Goal: Task Accomplishment & Management: Use online tool/utility

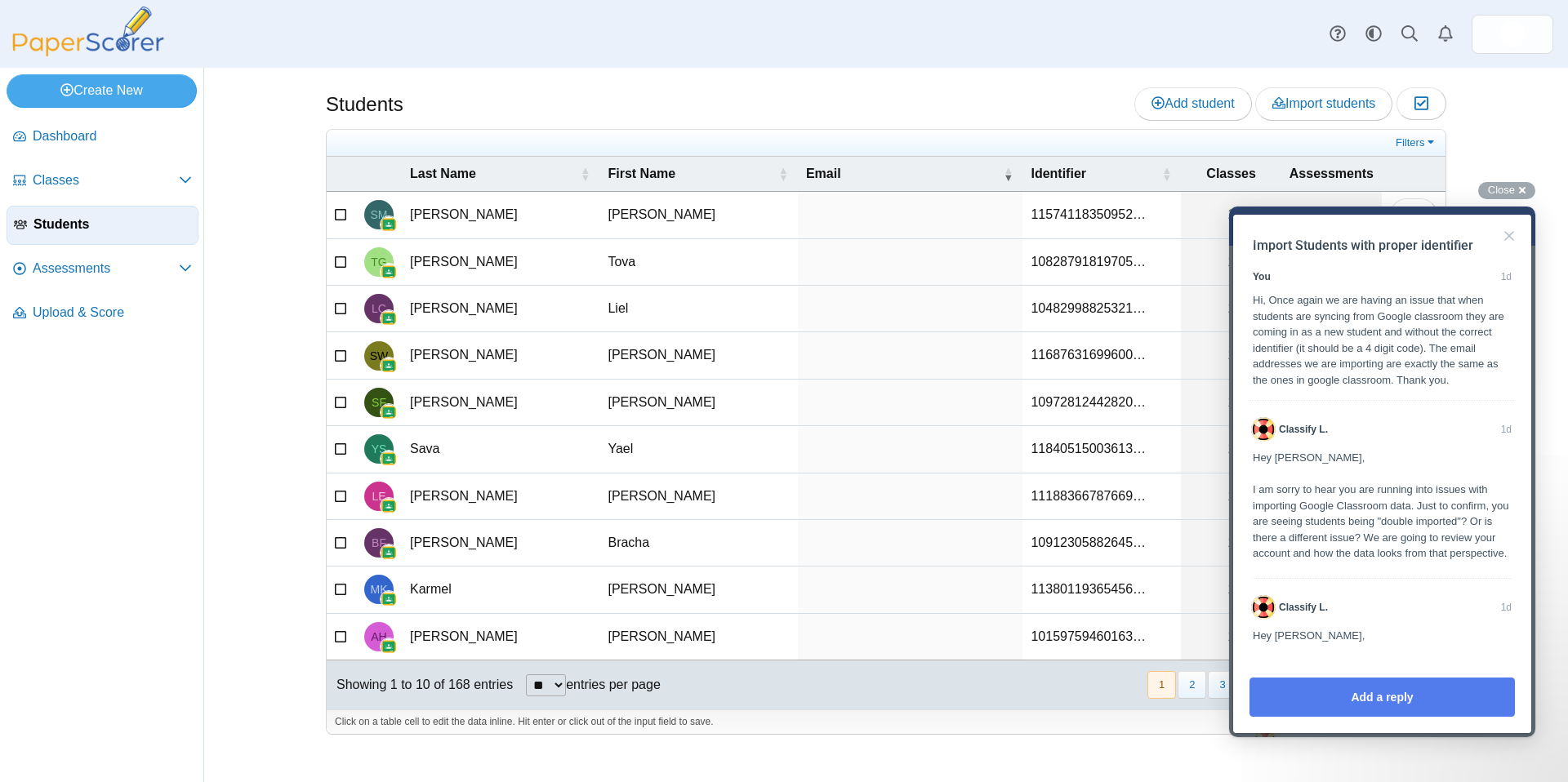
scroll to position [1063, 0]
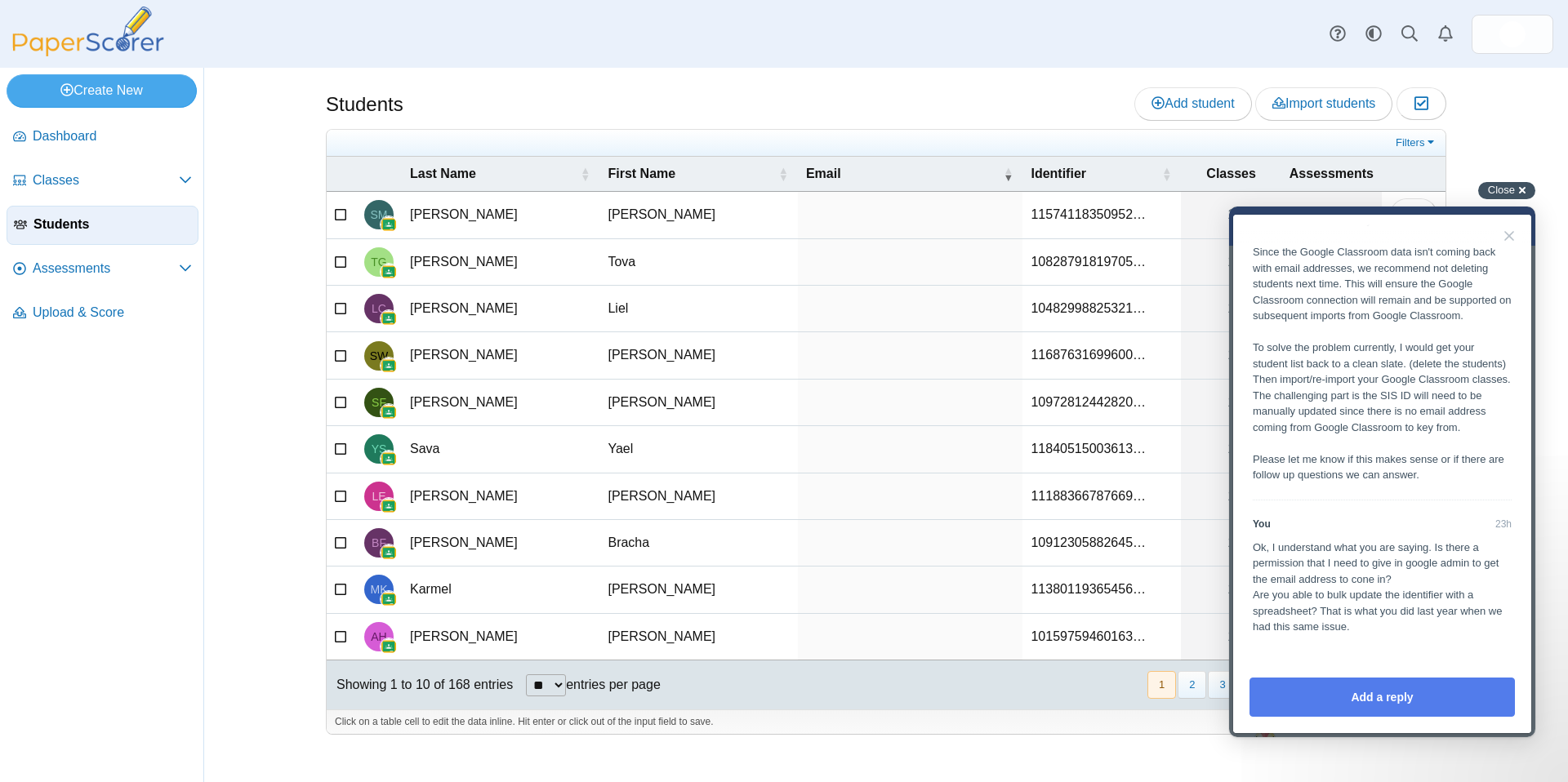
click at [1503, 196] on div "Close cross-small" at bounding box center [1506, 190] width 57 height 17
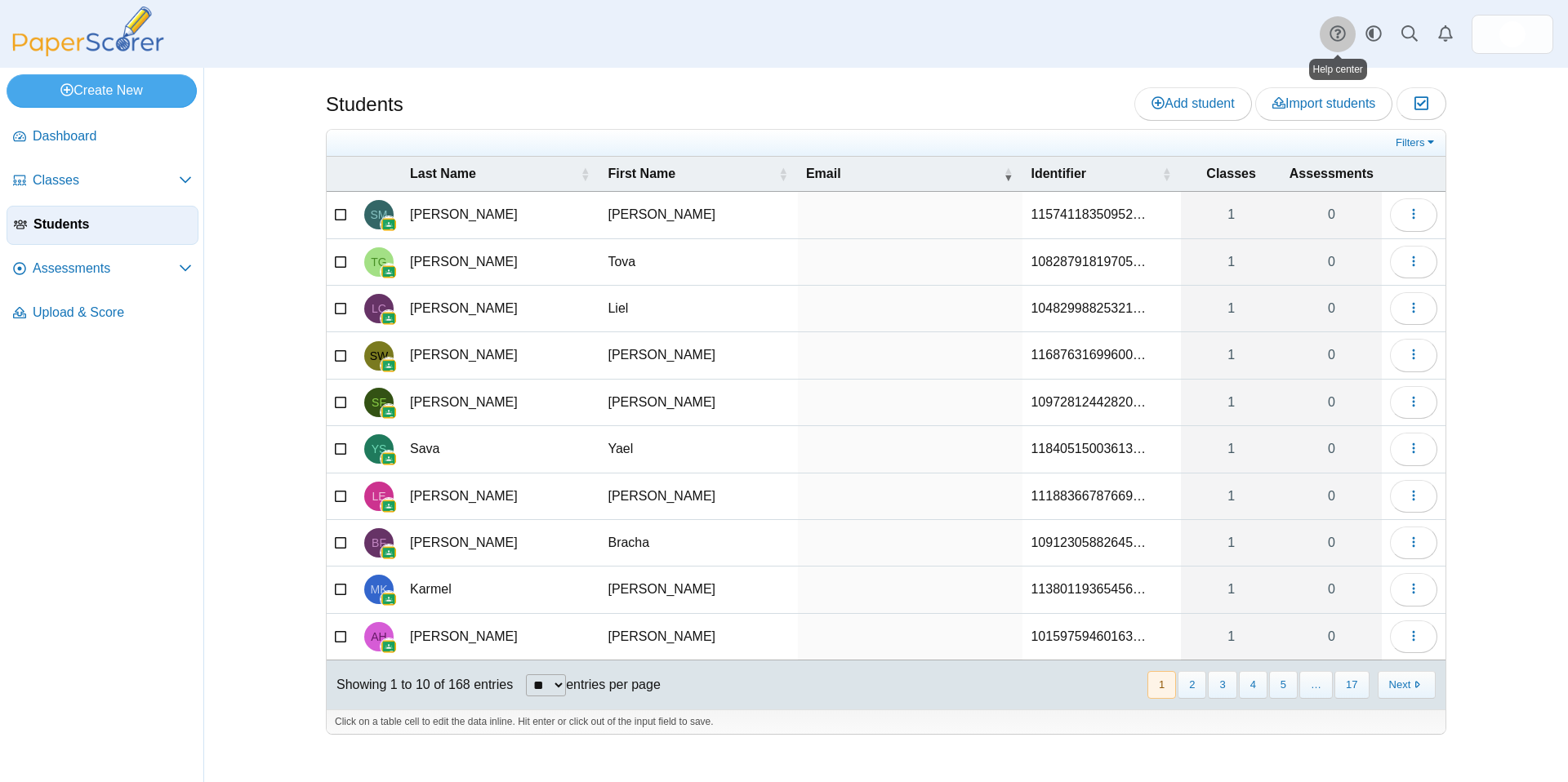
click at [1341, 25] on icon at bounding box center [1337, 33] width 16 height 16
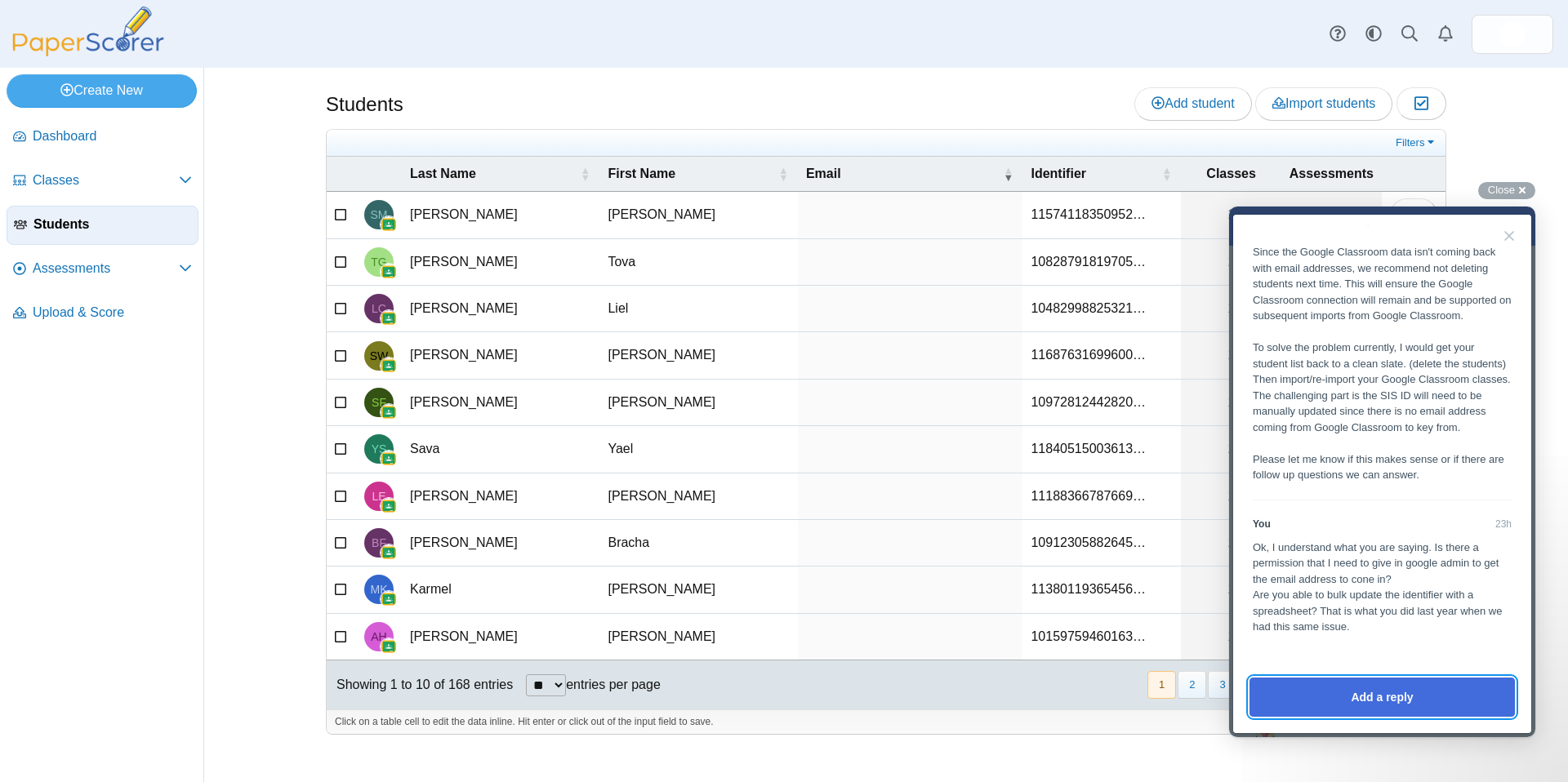
click at [1379, 687] on button "Add a reply" at bounding box center [1382, 697] width 266 height 39
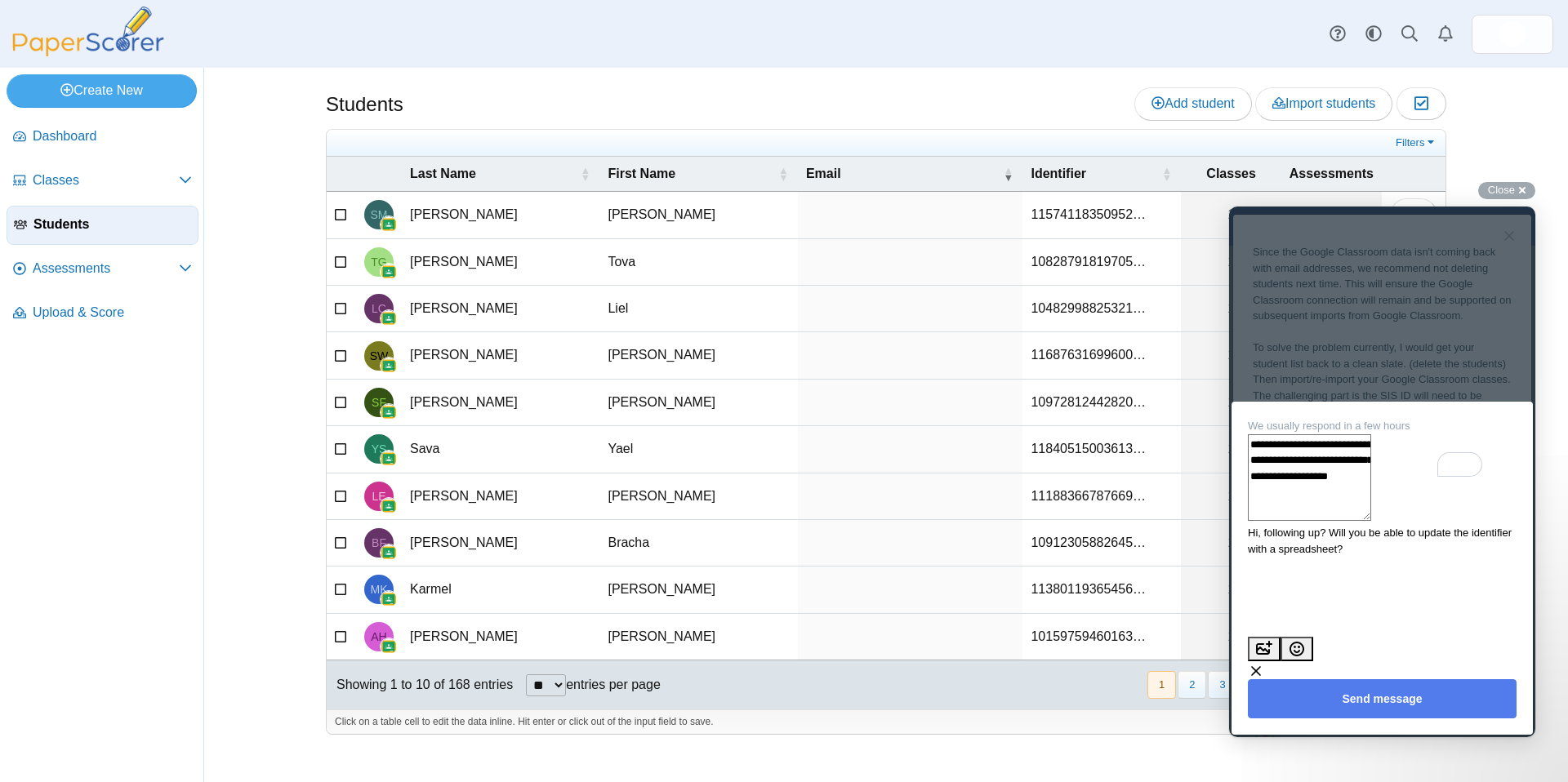
click at [1371, 521] on textarea "**********" at bounding box center [1309, 477] width 123 height 87
type textarea "**********"
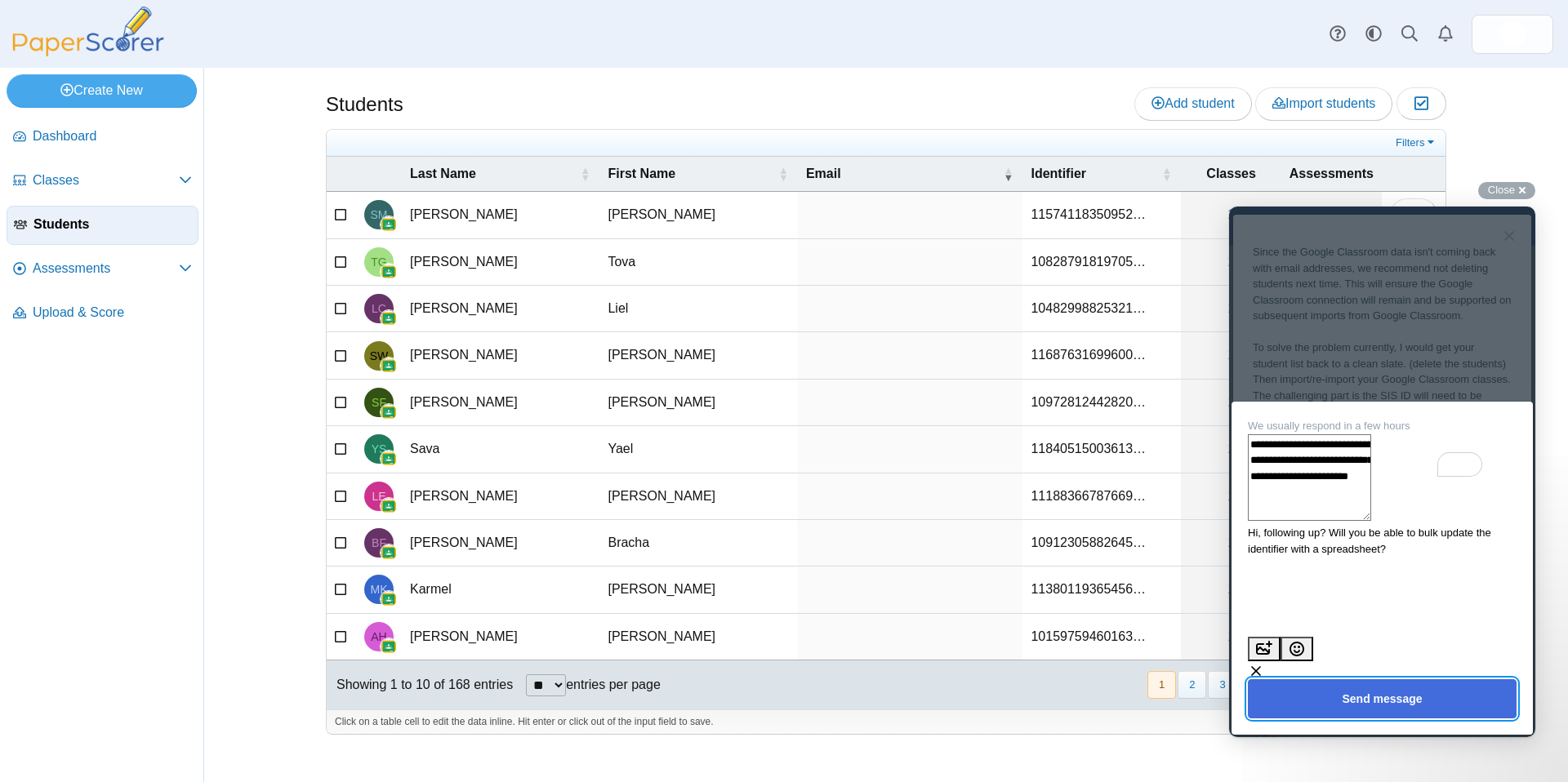
click at [1420, 706] on button "Send message" at bounding box center [1382, 699] width 269 height 39
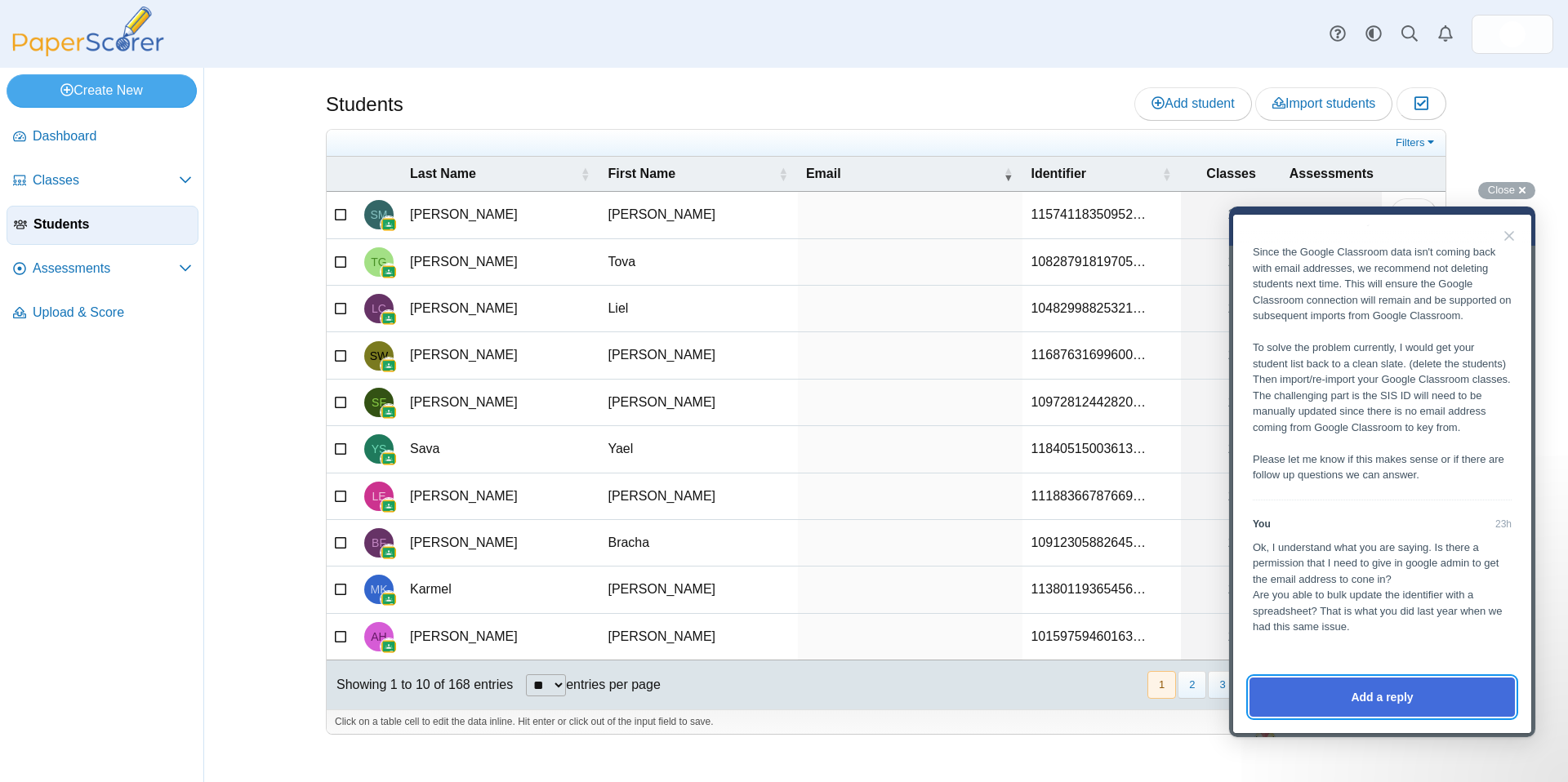
scroll to position [1151, 0]
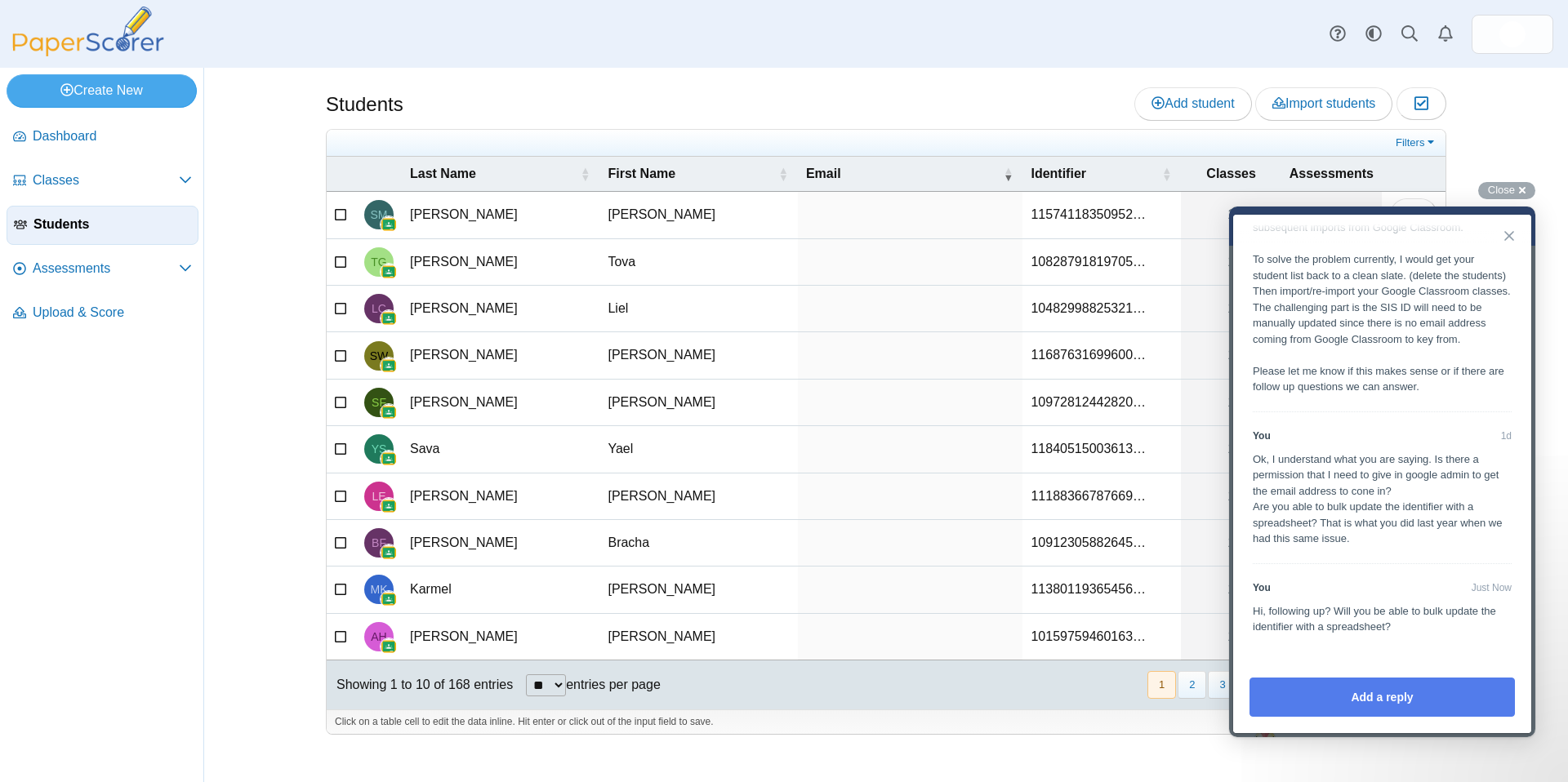
click at [1512, 233] on button "Close" at bounding box center [1508, 235] width 26 height 26
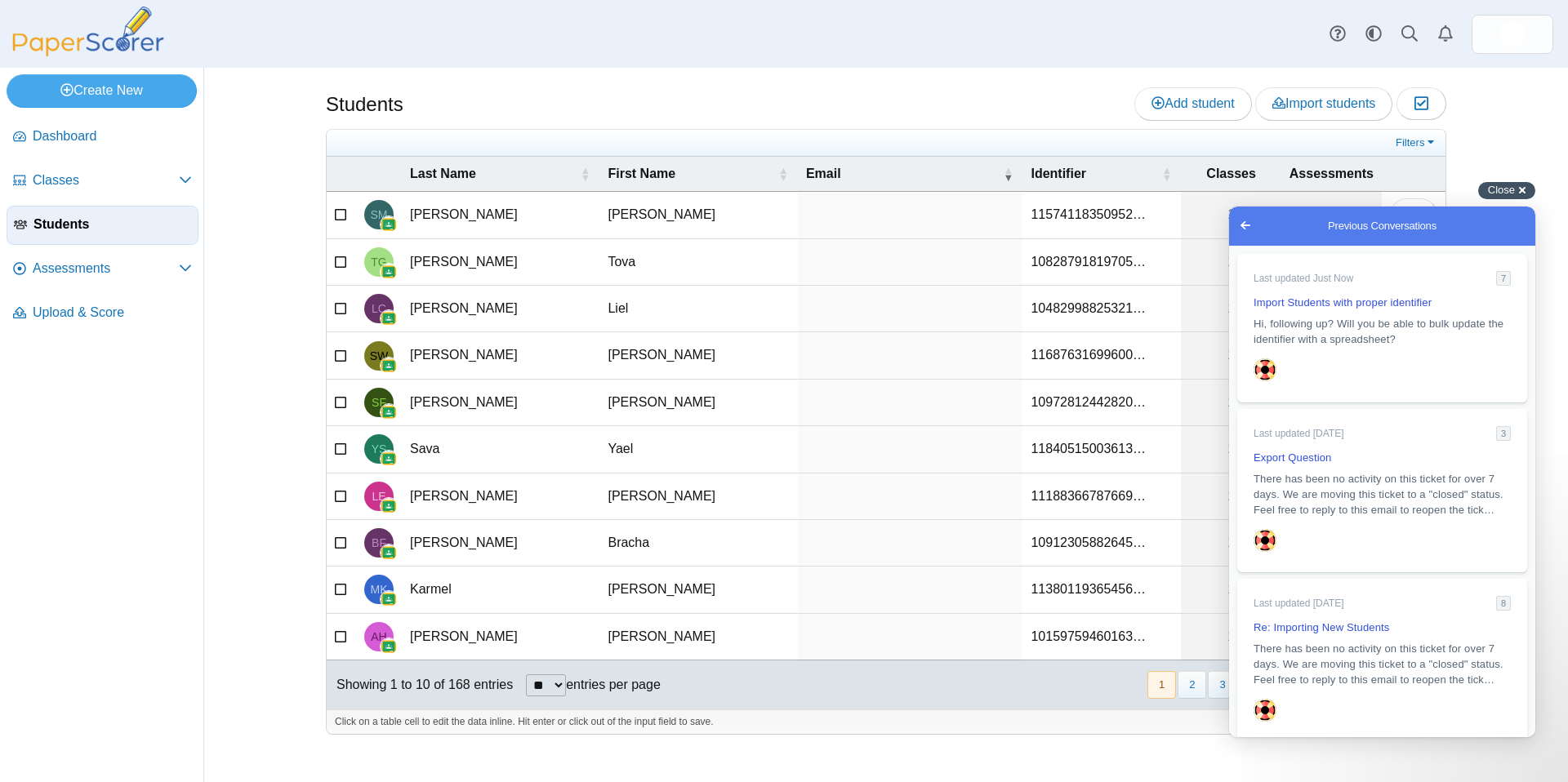
click at [1506, 184] on span "Close" at bounding box center [1501, 190] width 27 height 13
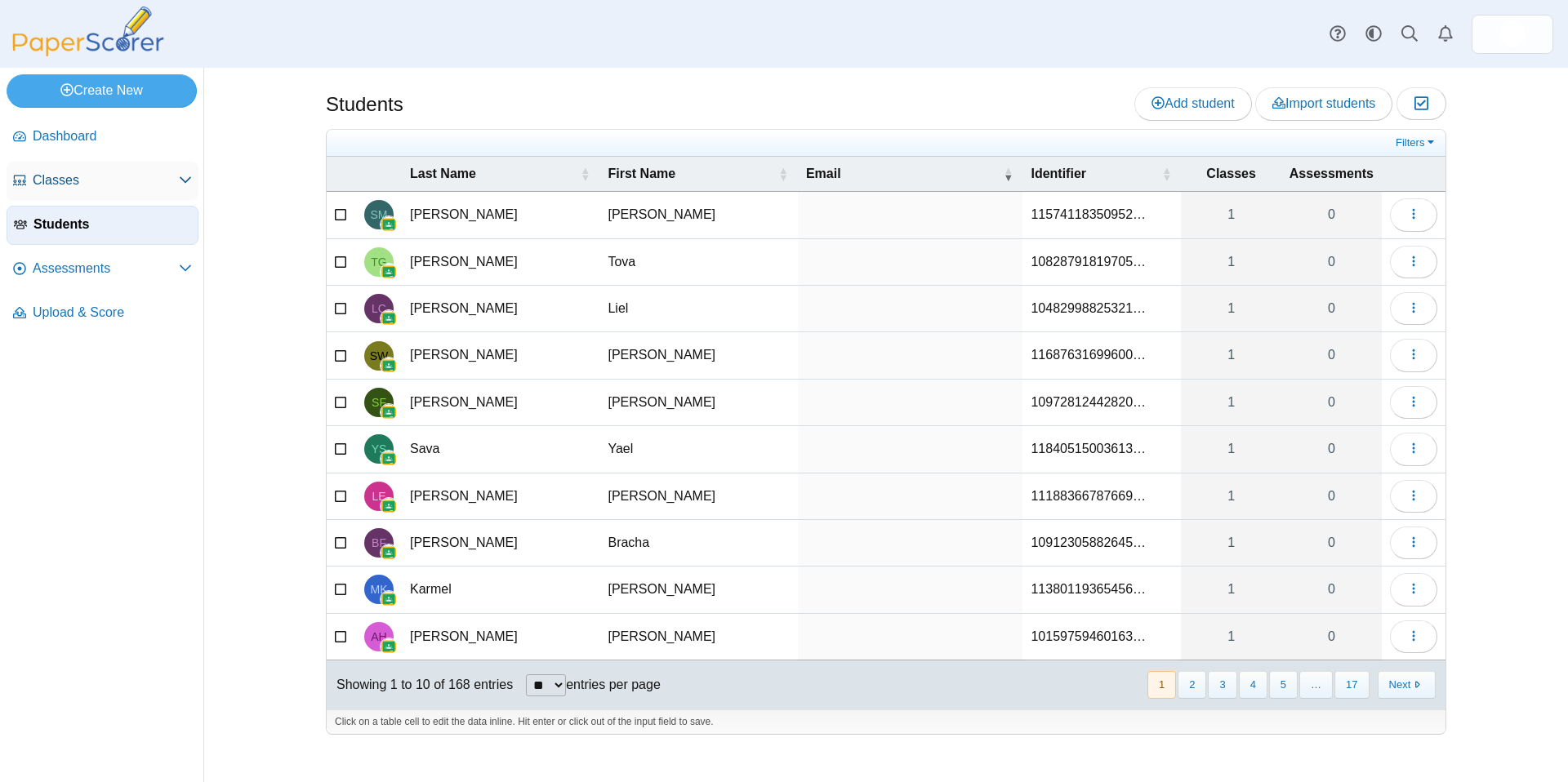
click at [121, 186] on span "Classes" at bounding box center [105, 179] width 146 height 18
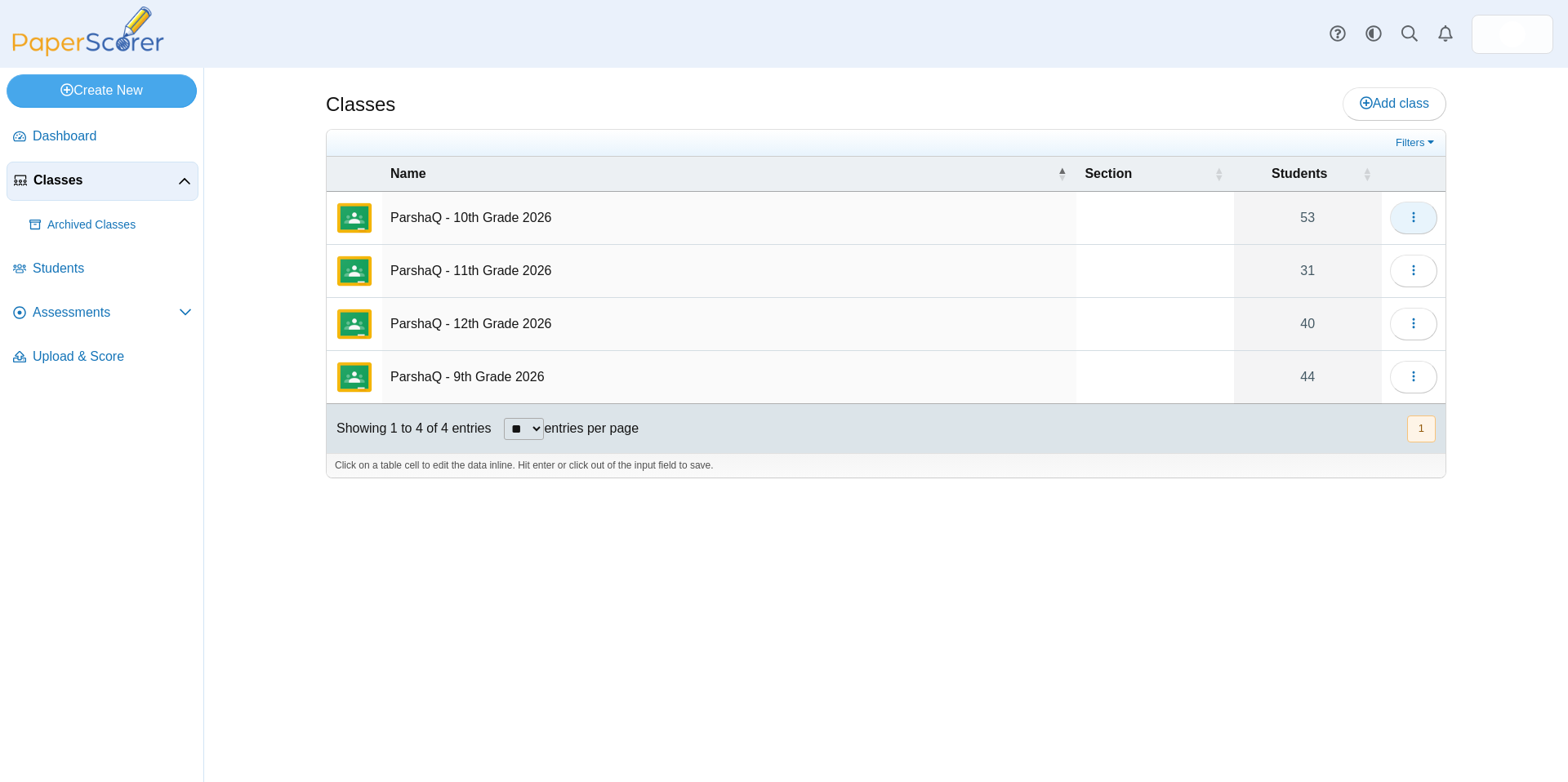
click at [1413, 224] on span "button" at bounding box center [1413, 217] width 13 height 13
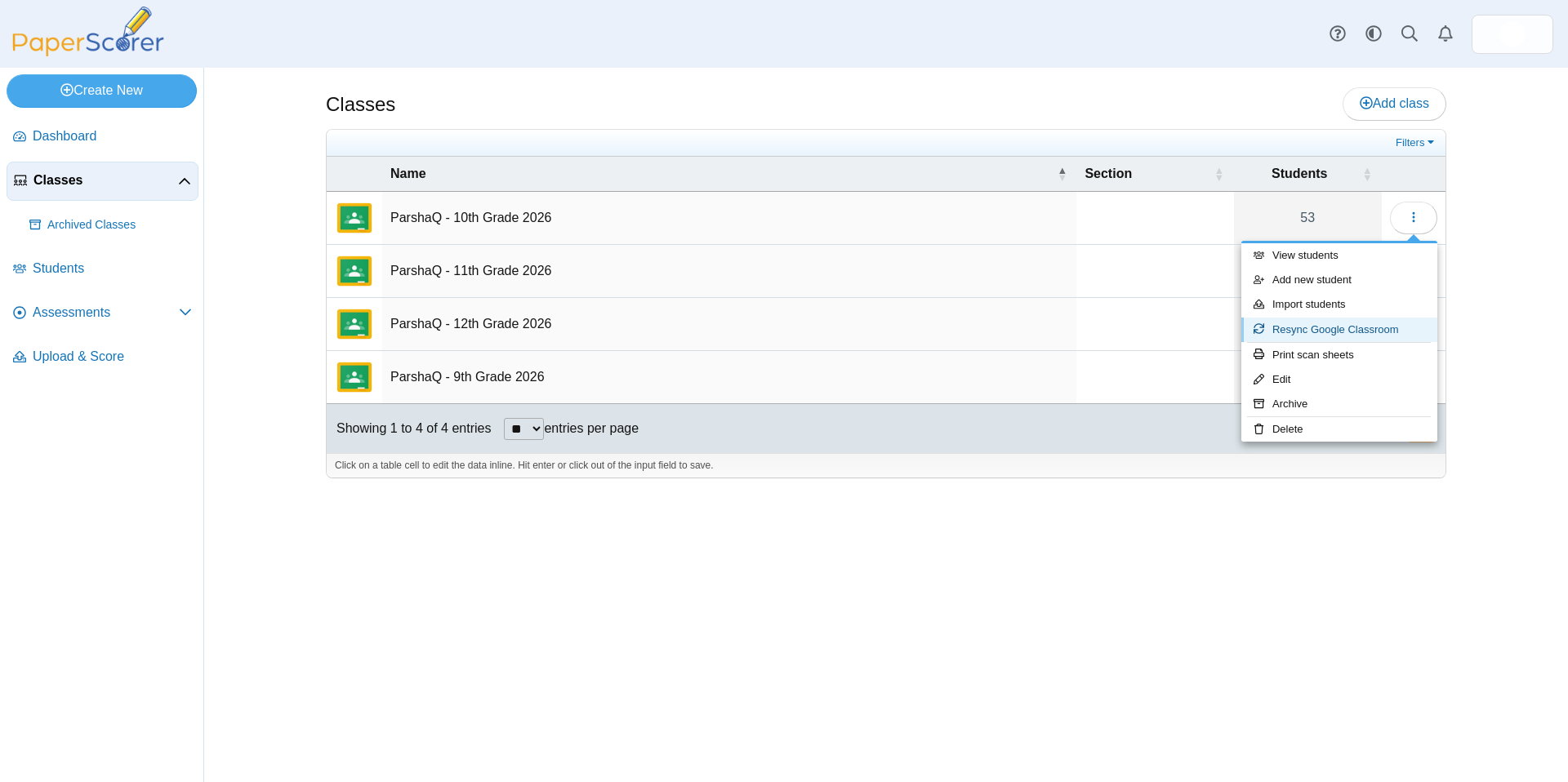
click at [1289, 331] on link "Resync Google Classroom" at bounding box center [1339, 329] width 196 height 24
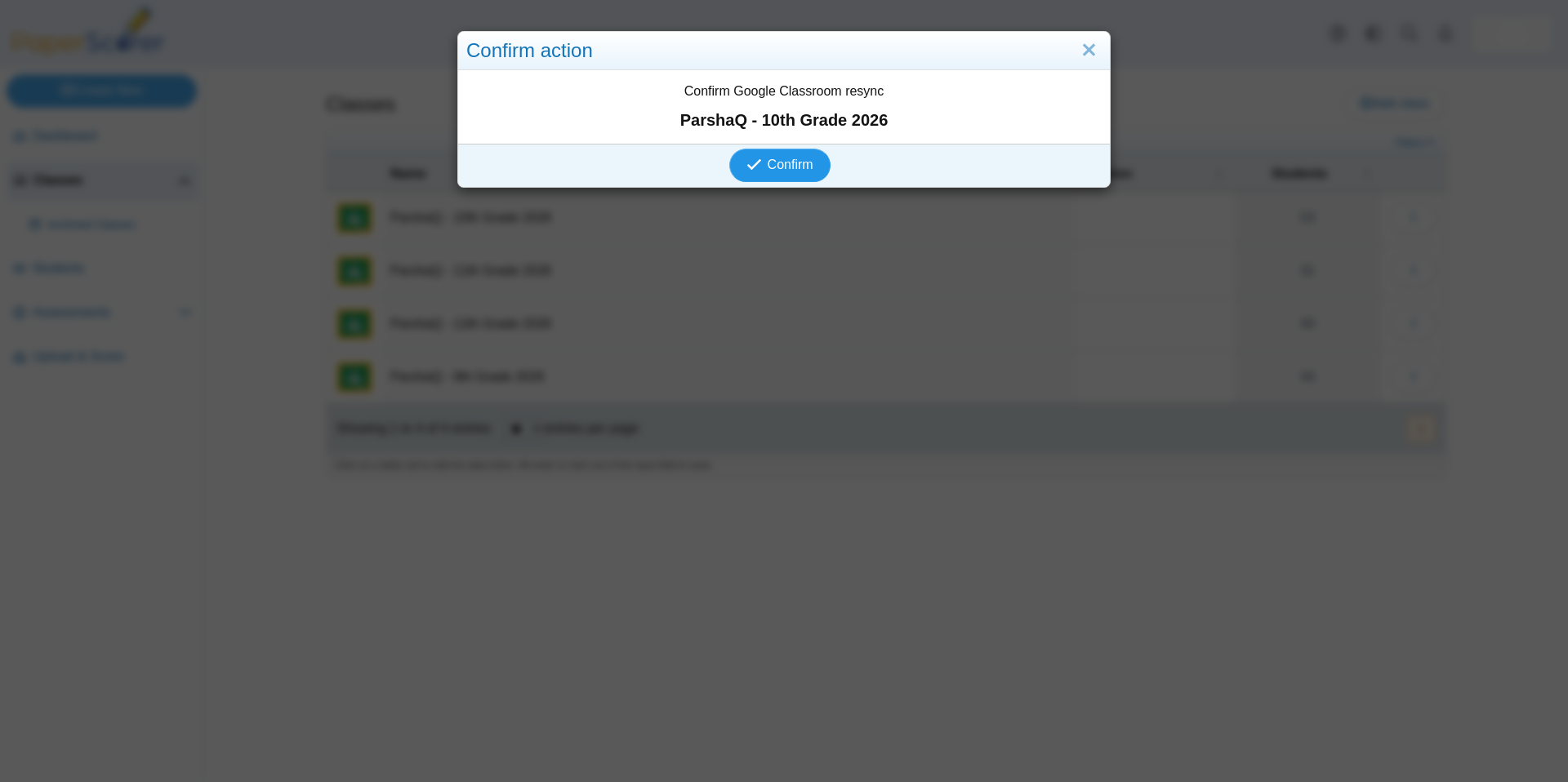
click at [785, 159] on span "Confirm" at bounding box center [790, 164] width 46 height 13
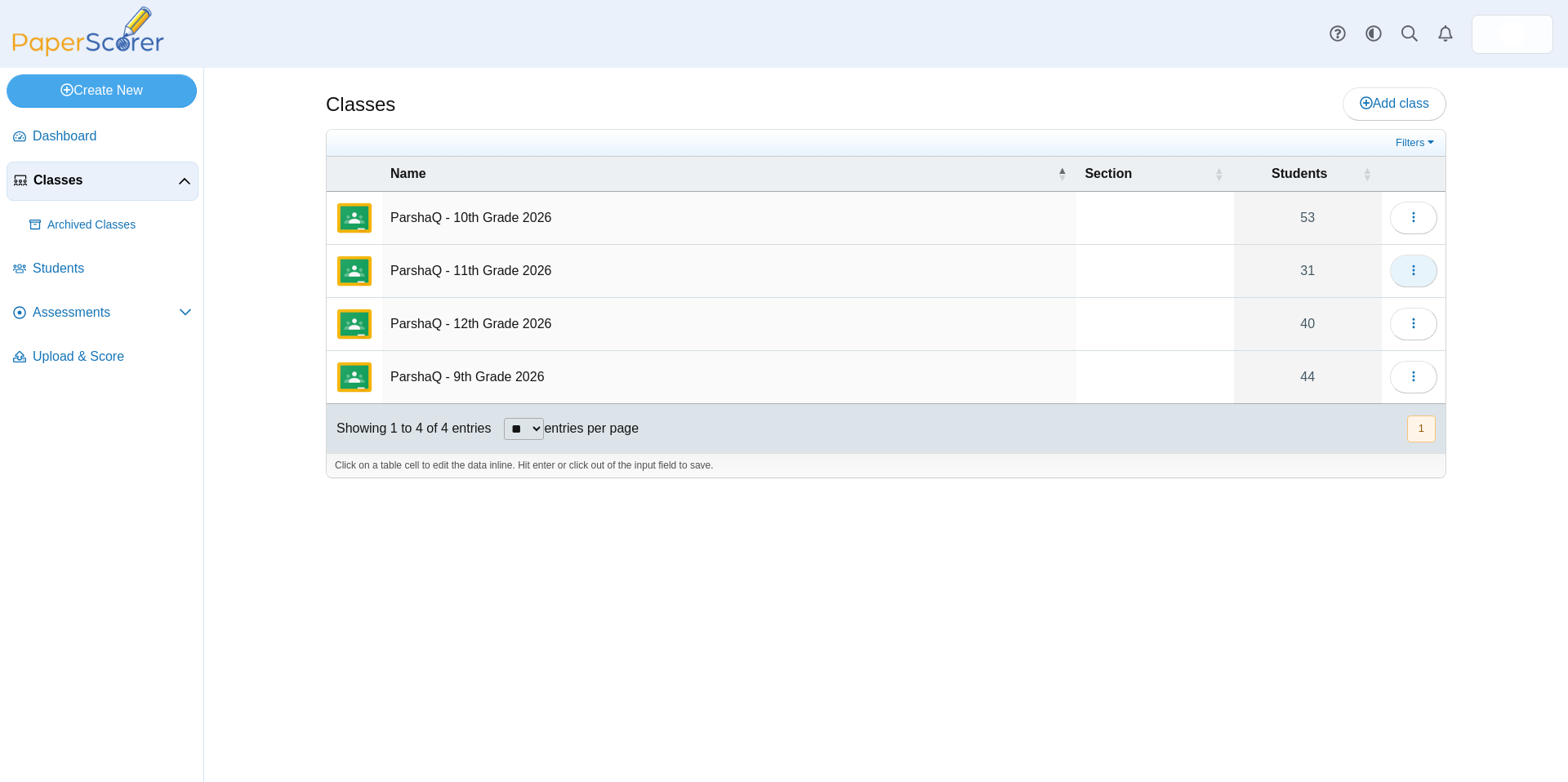
click at [1415, 276] on icon "button" at bounding box center [1413, 270] width 13 height 13
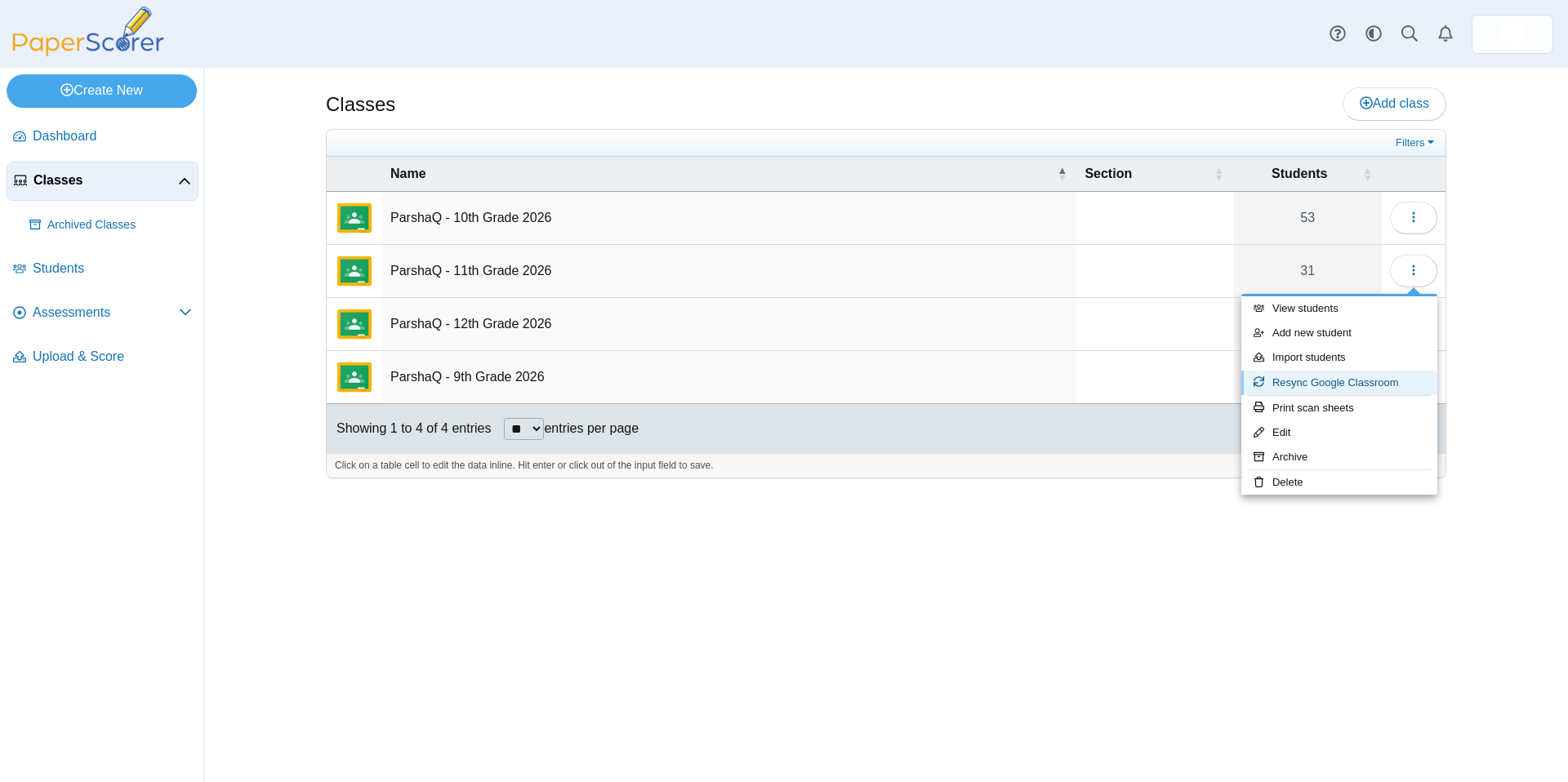
click at [1256, 383] on icon at bounding box center [1259, 381] width 11 height 11
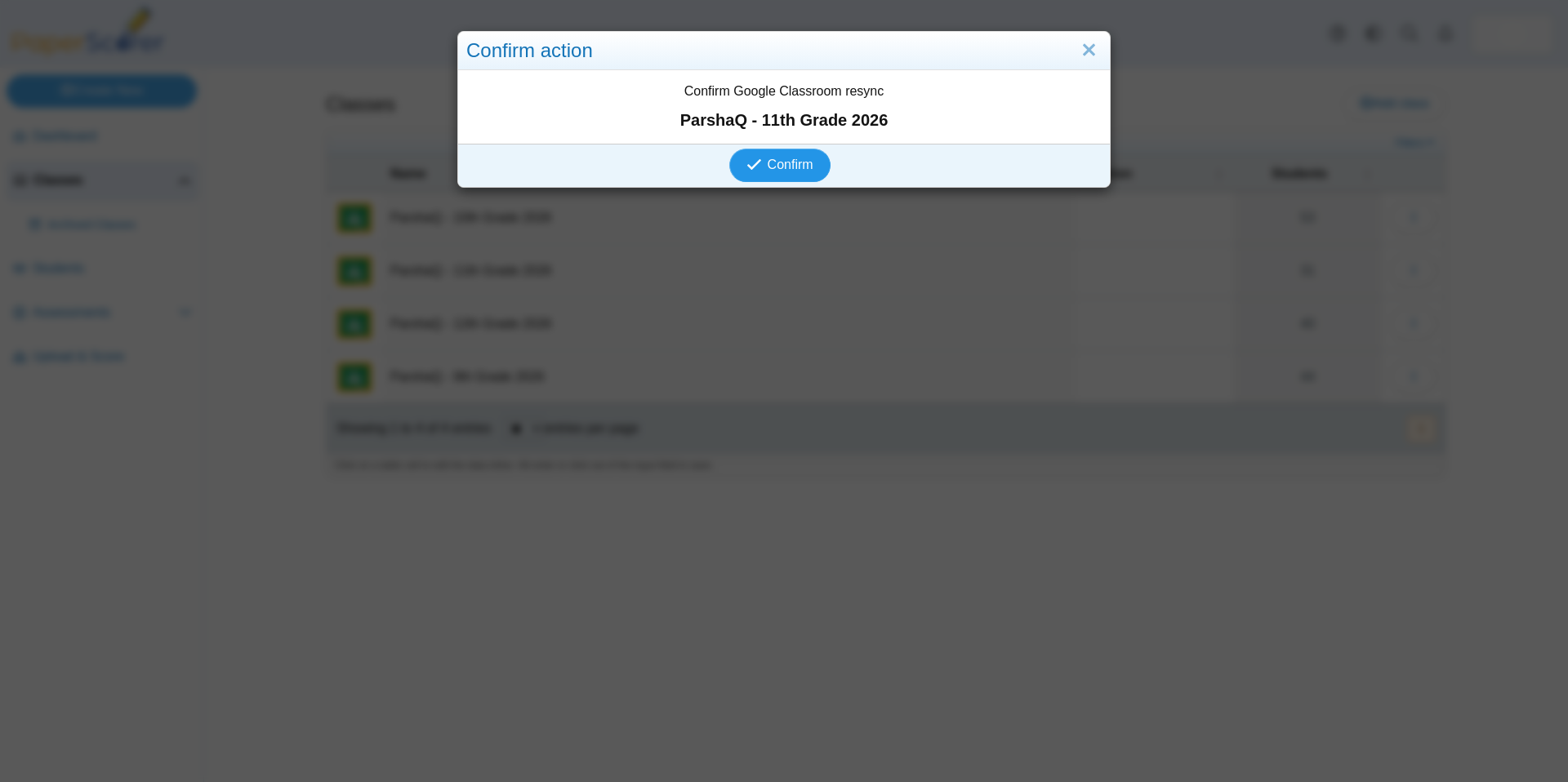
click at [750, 157] on icon "submit" at bounding box center [754, 164] width 15 height 15
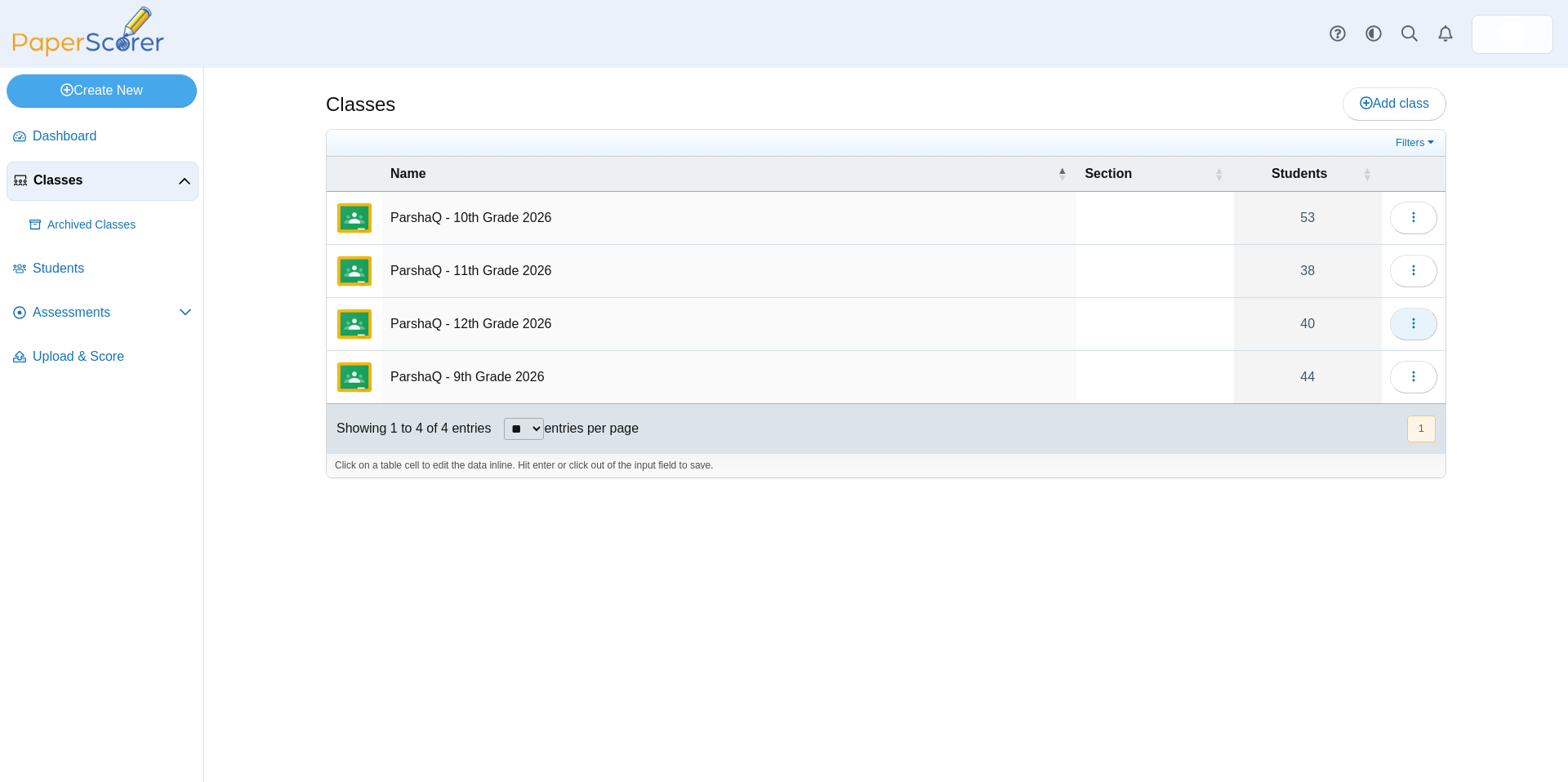
click at [1412, 324] on icon "button" at bounding box center [1413, 323] width 13 height 13
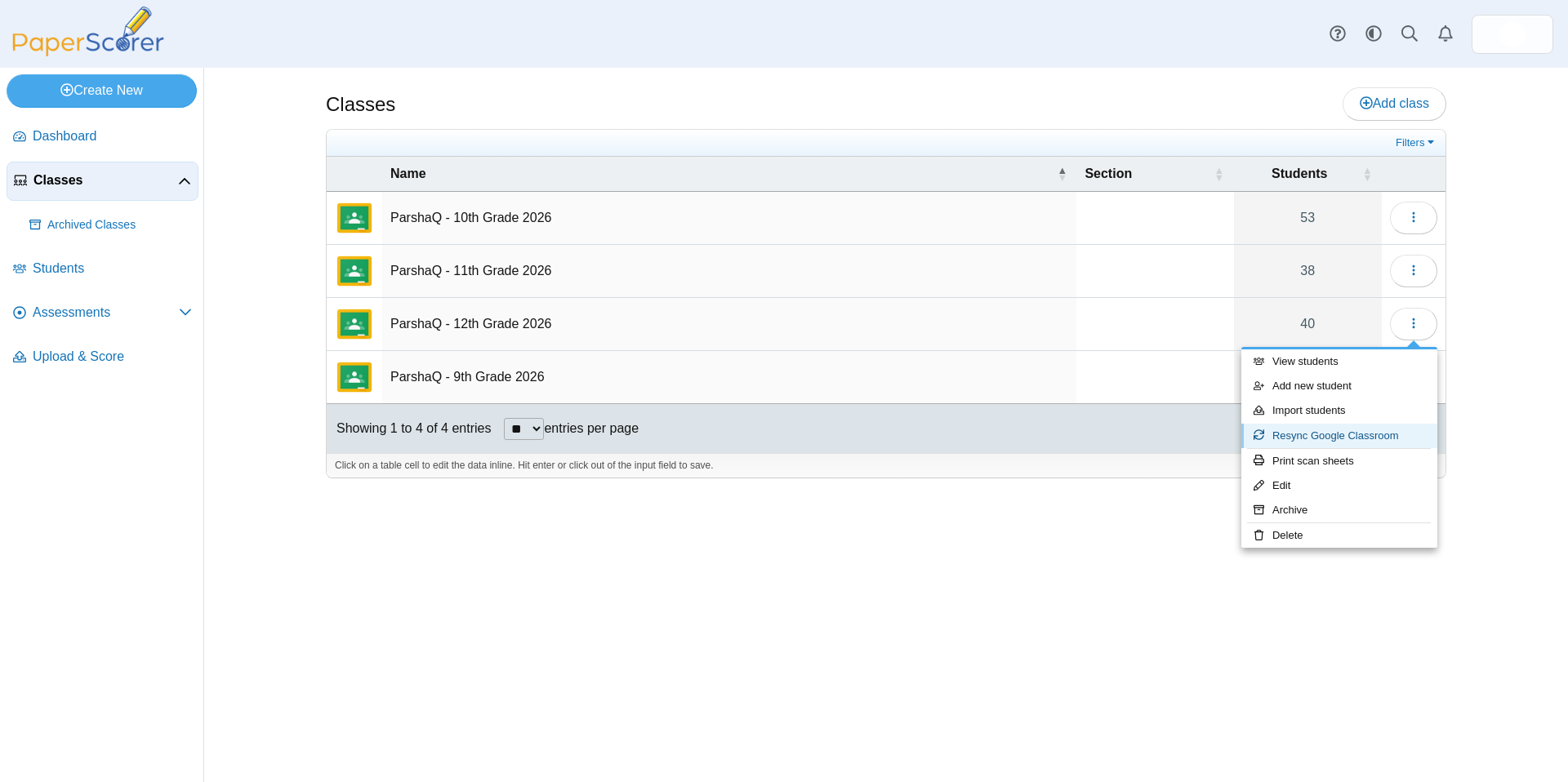
click at [1284, 428] on link "Resync Google Classroom" at bounding box center [1339, 436] width 196 height 24
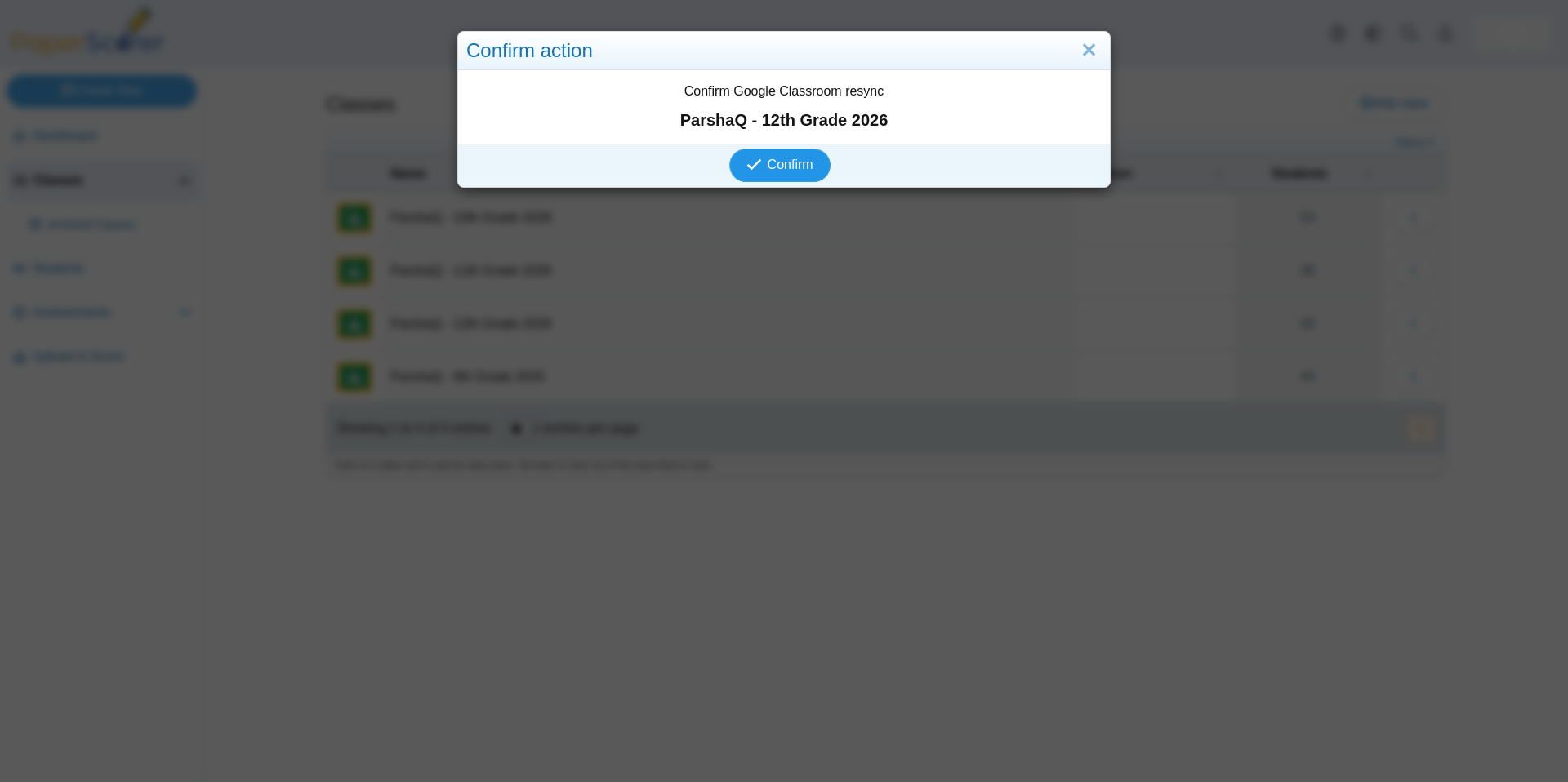
click at [797, 171] on span "Confirm" at bounding box center [790, 164] width 46 height 13
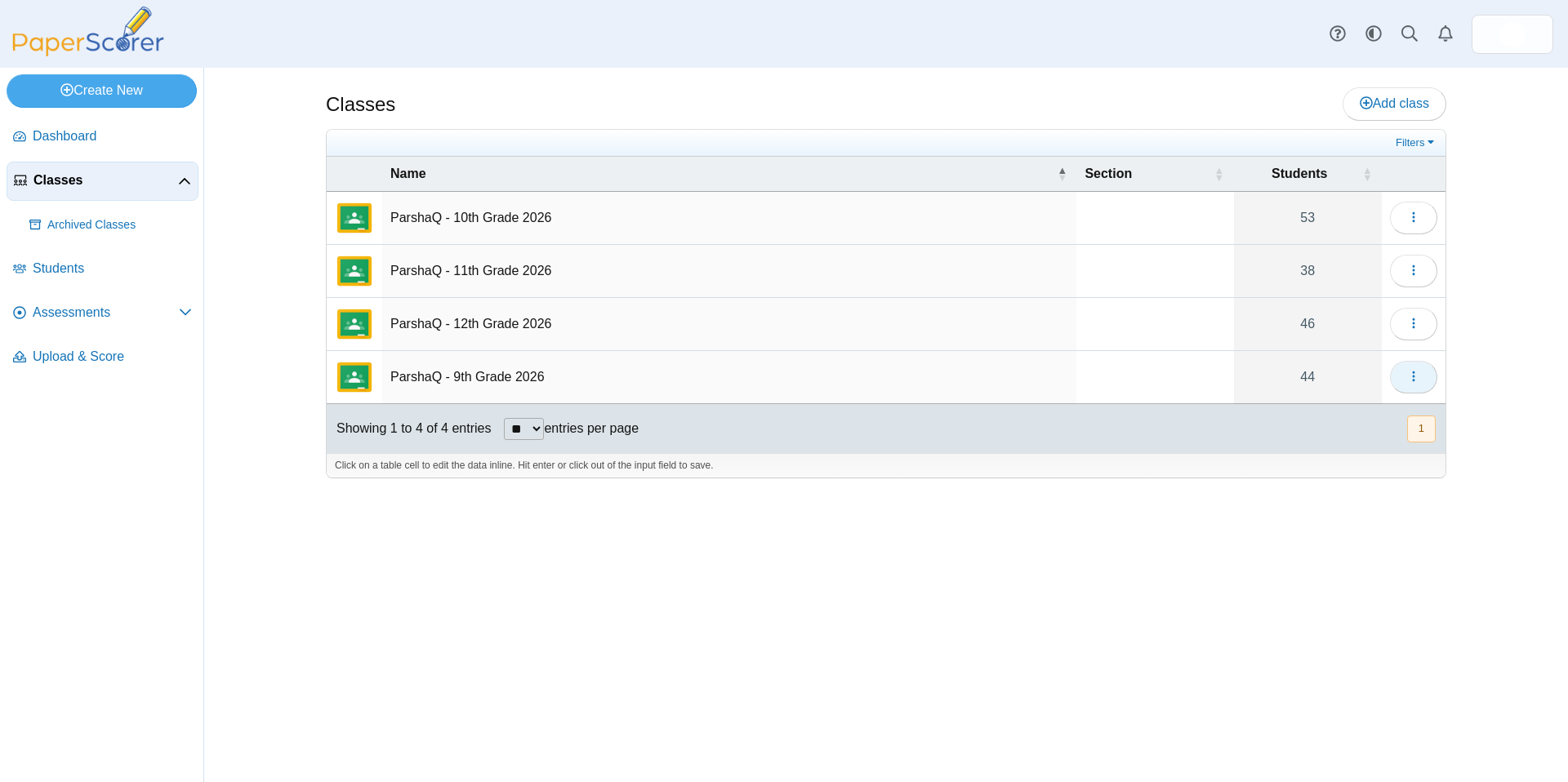
click at [1407, 378] on icon "button" at bounding box center [1413, 376] width 13 height 13
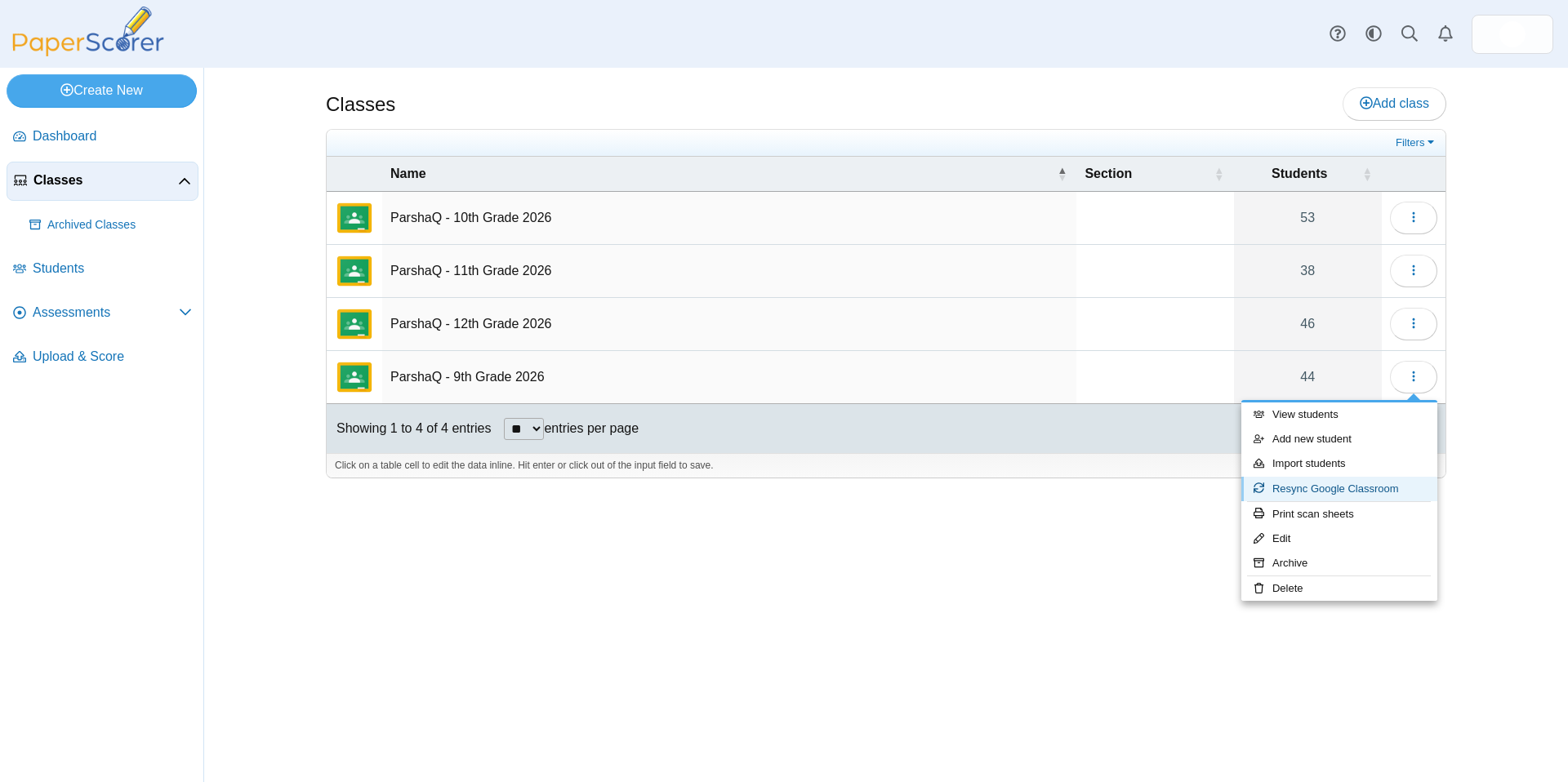
click at [1295, 490] on link "Resync Google Classroom" at bounding box center [1339, 489] width 196 height 24
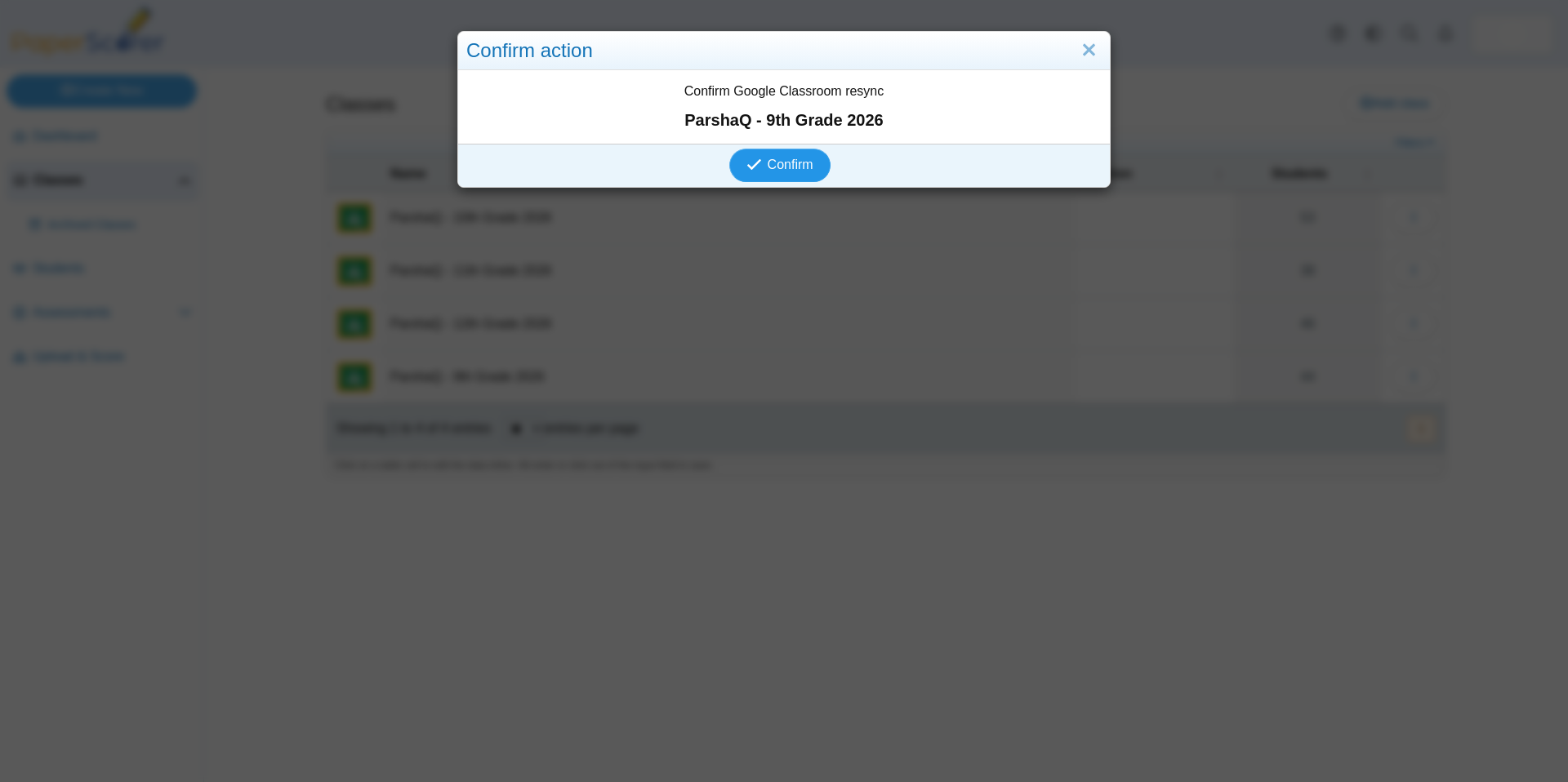
click at [760, 149] on button "Confirm" at bounding box center [779, 164] width 100 height 33
